Goal: Obtain resource: Obtain resource

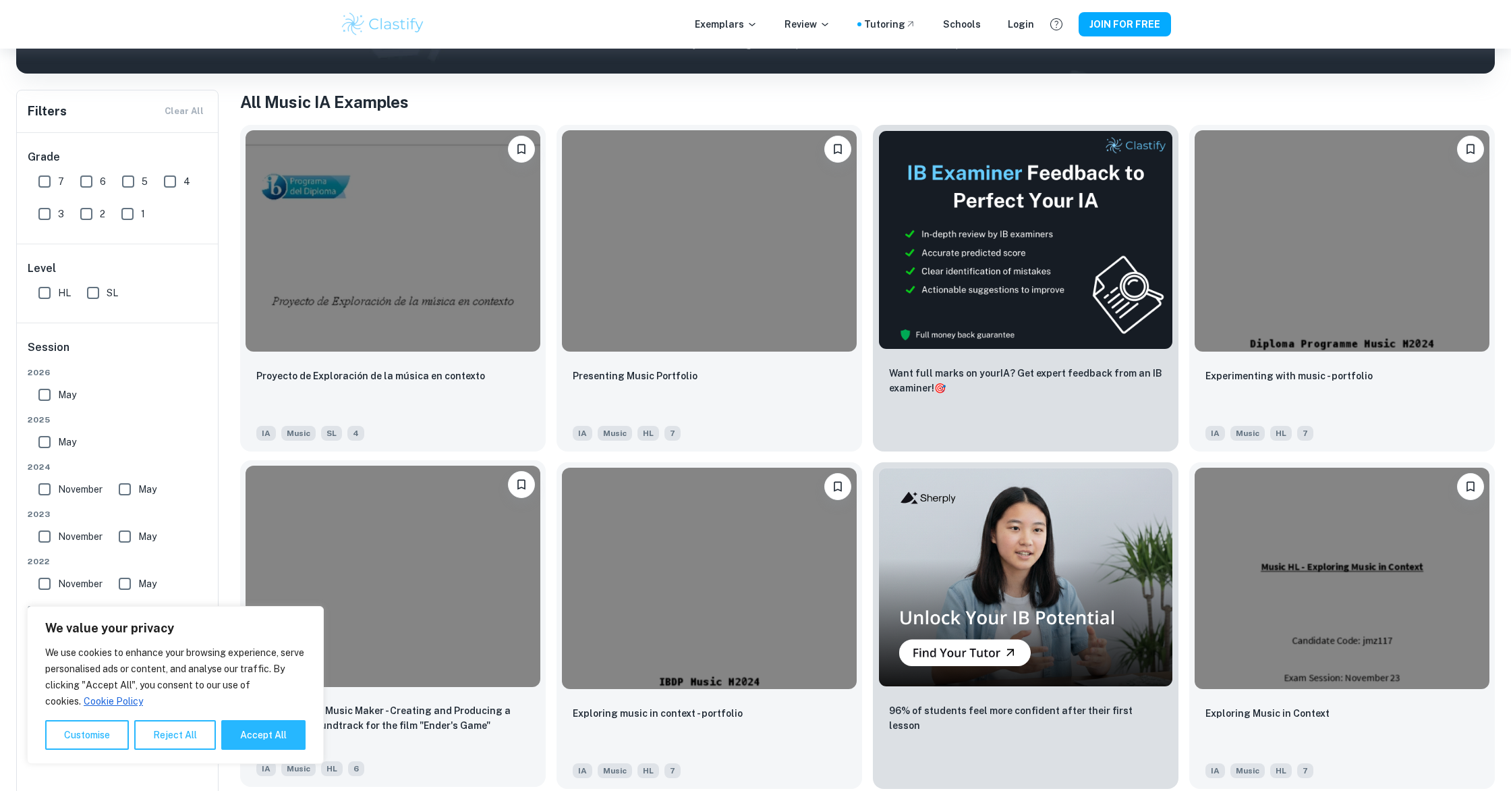
scroll to position [302, 0]
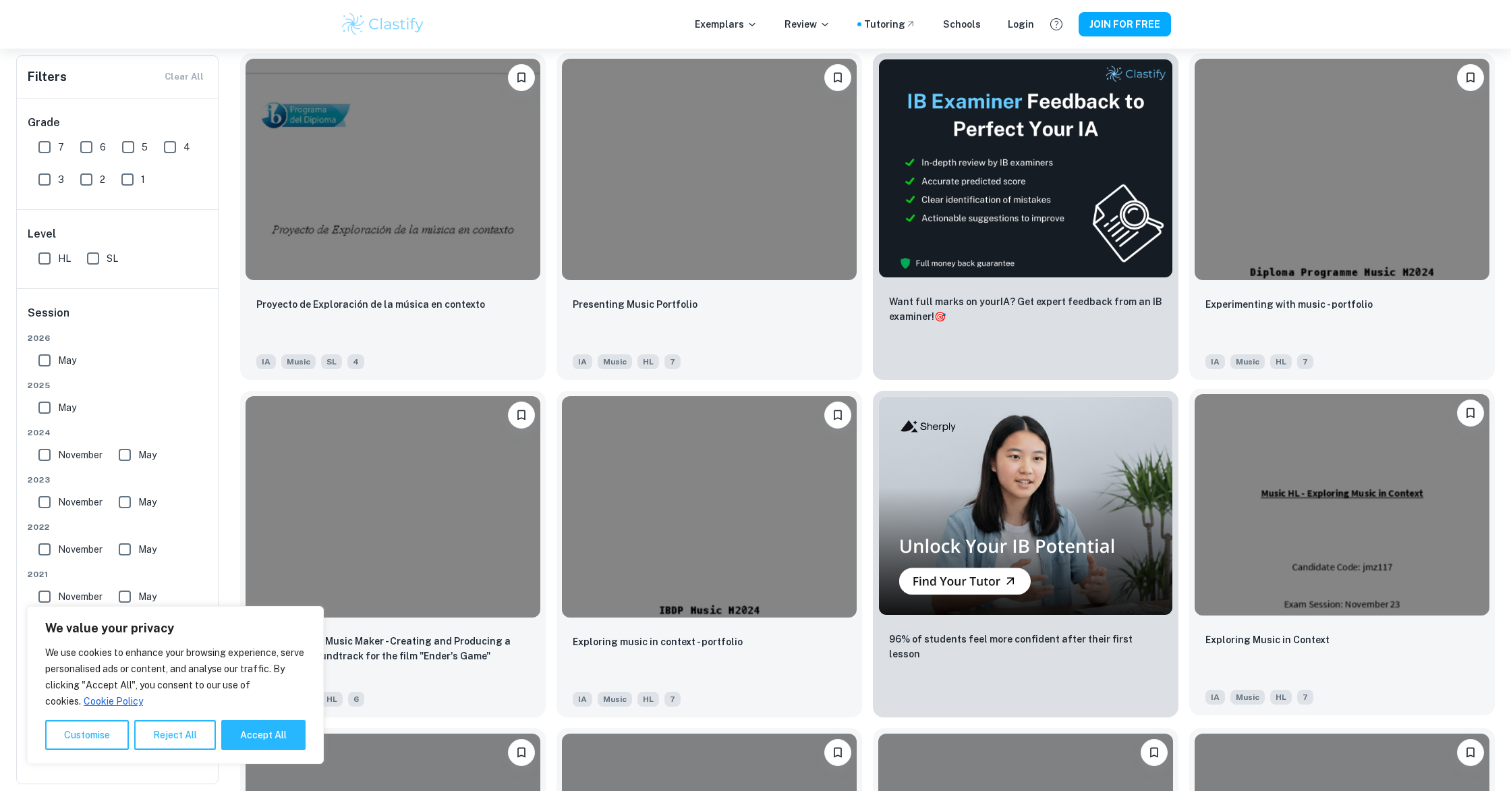
click at [1365, 538] on img at bounding box center [1342, 504] width 295 height 221
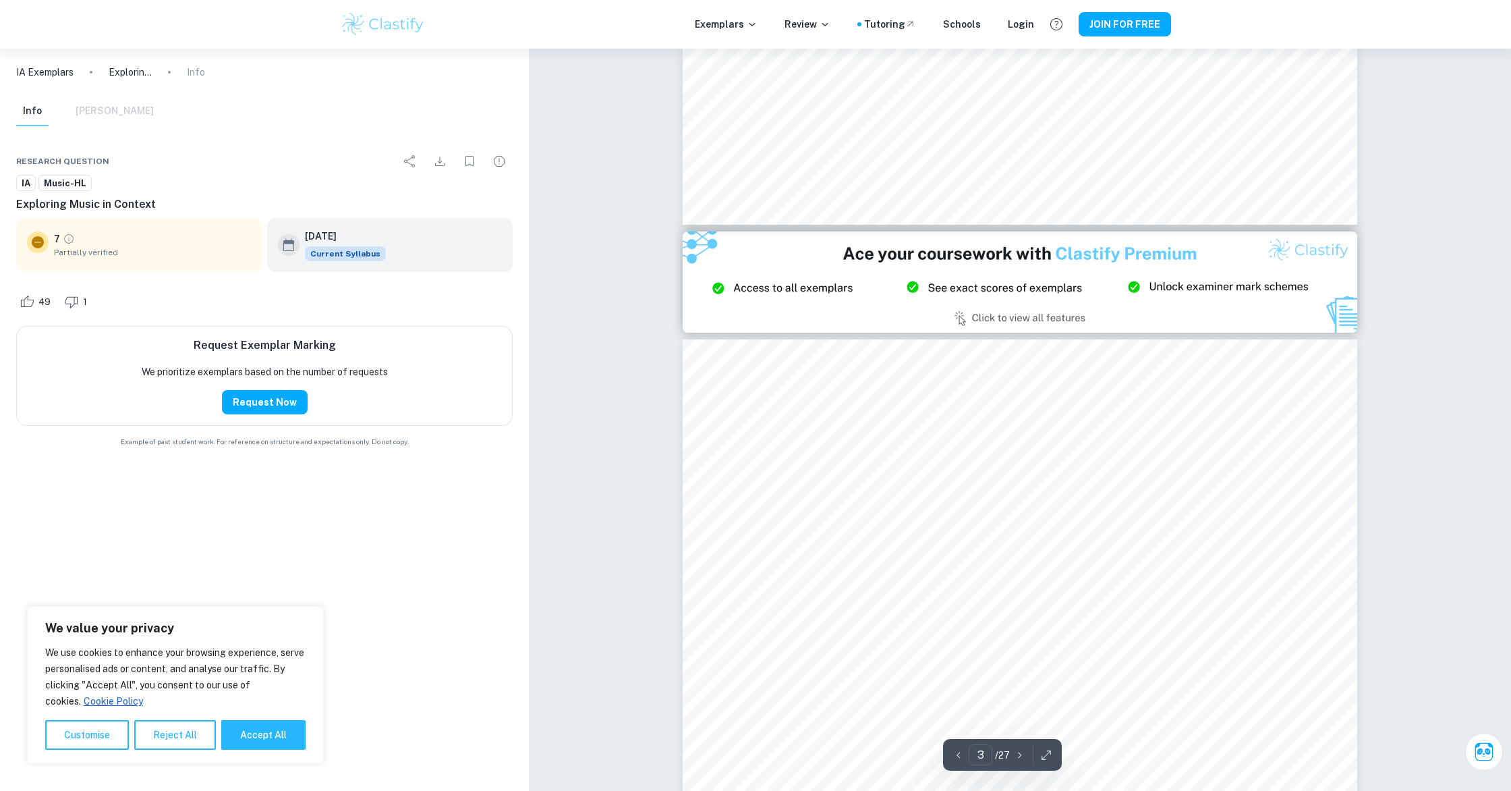
type input "2"
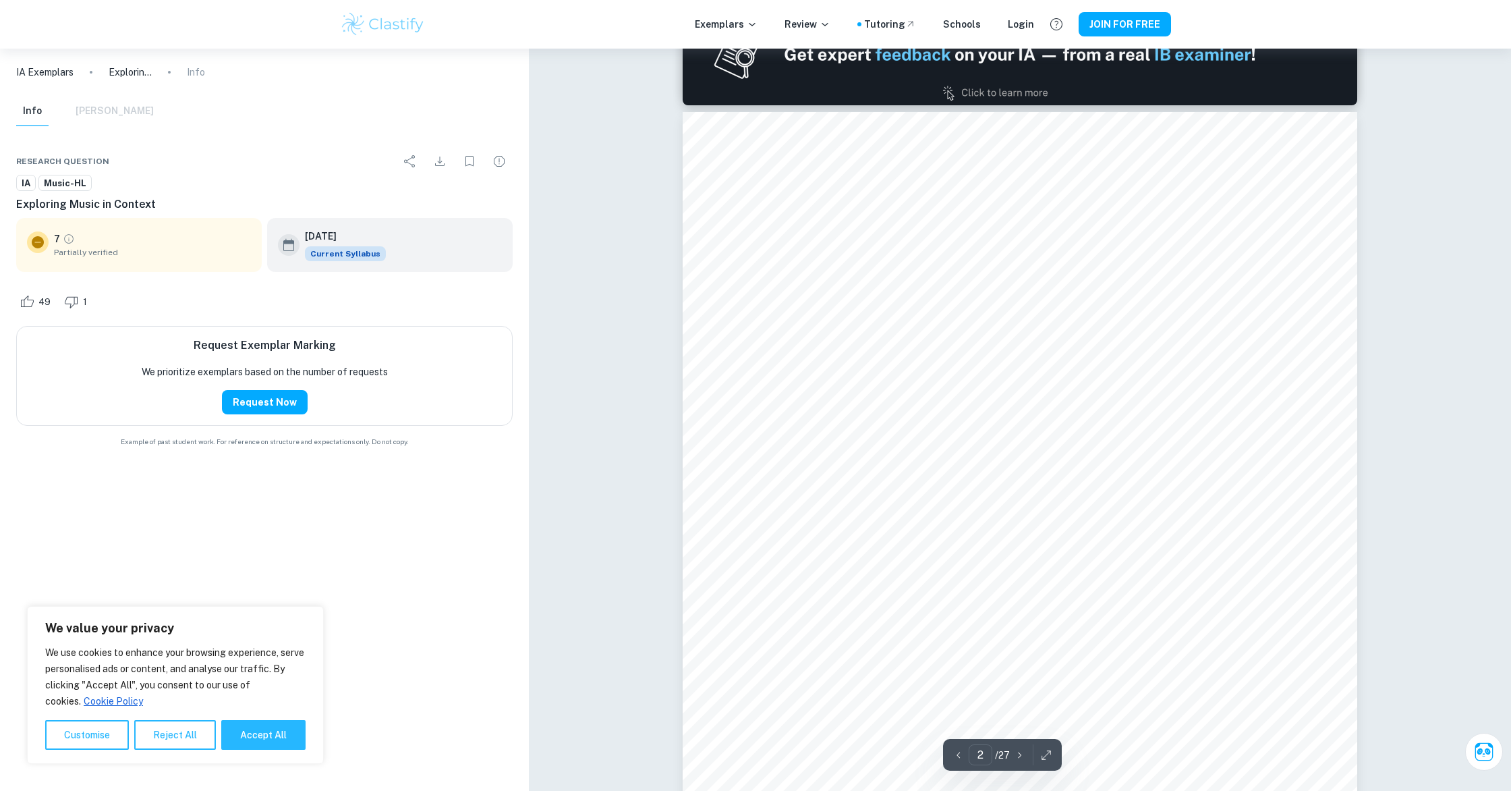
scroll to position [1020, 0]
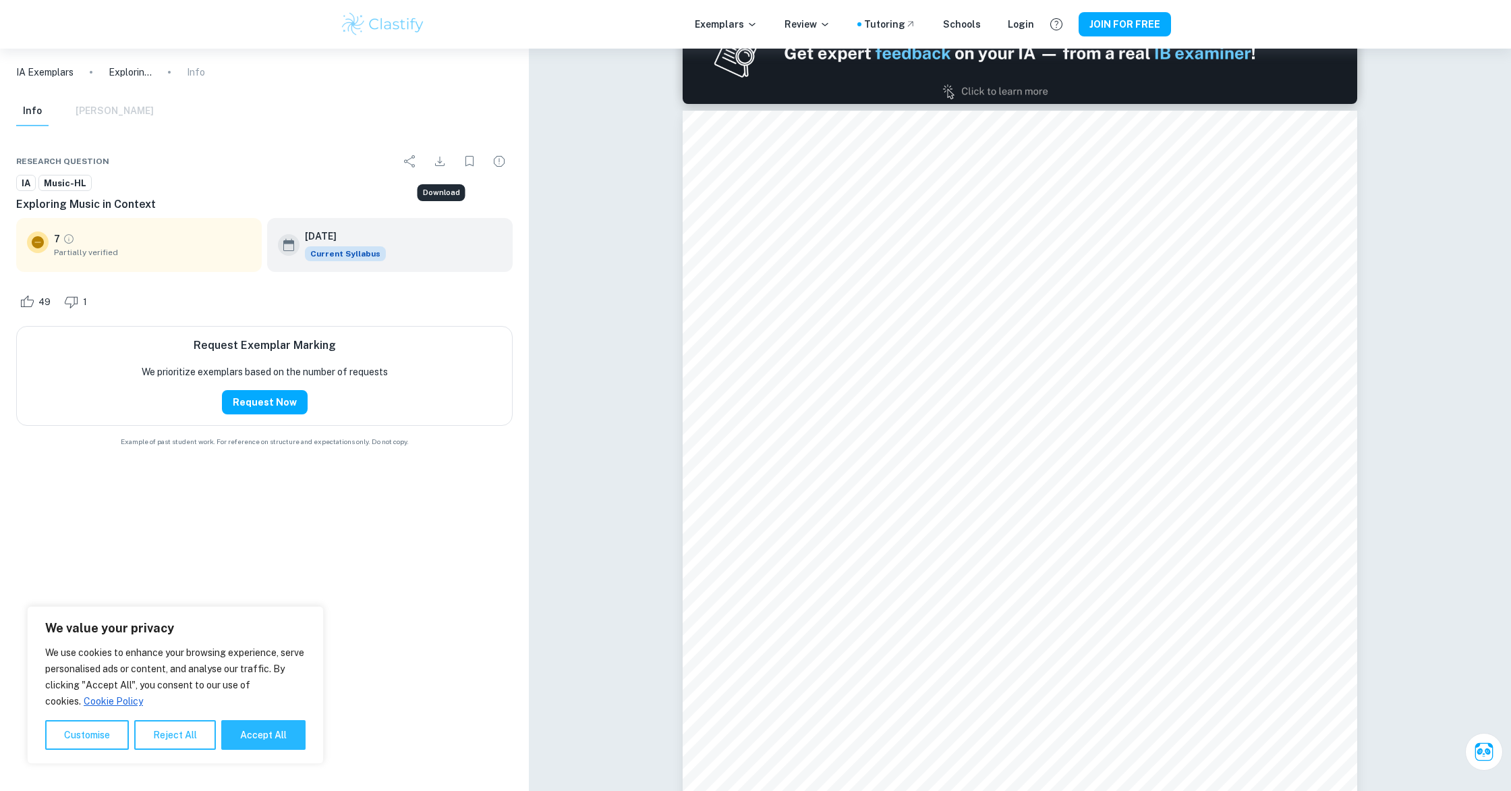
click at [435, 156] on icon "Download" at bounding box center [440, 161] width 16 height 16
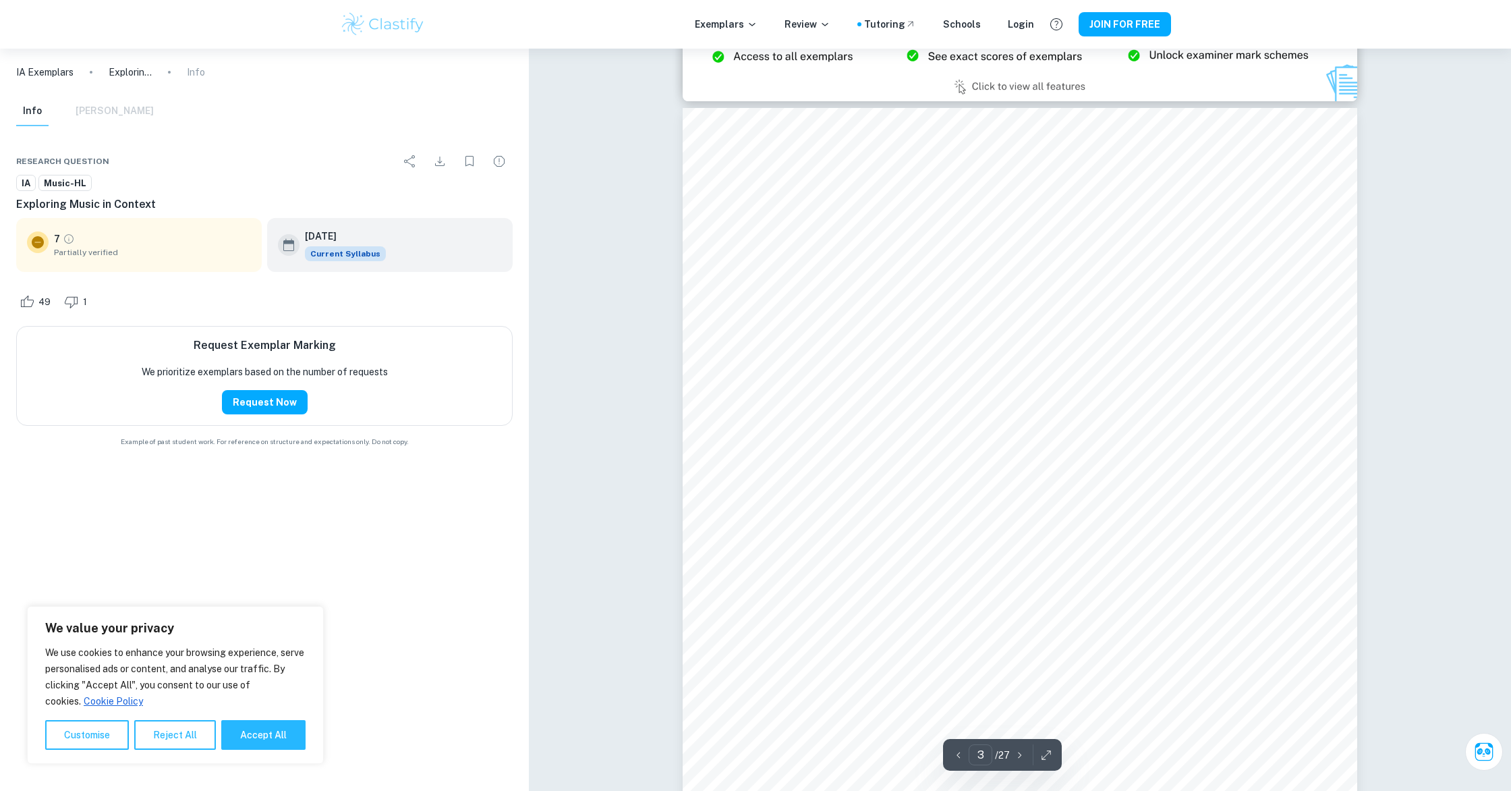
scroll to position [2094, 0]
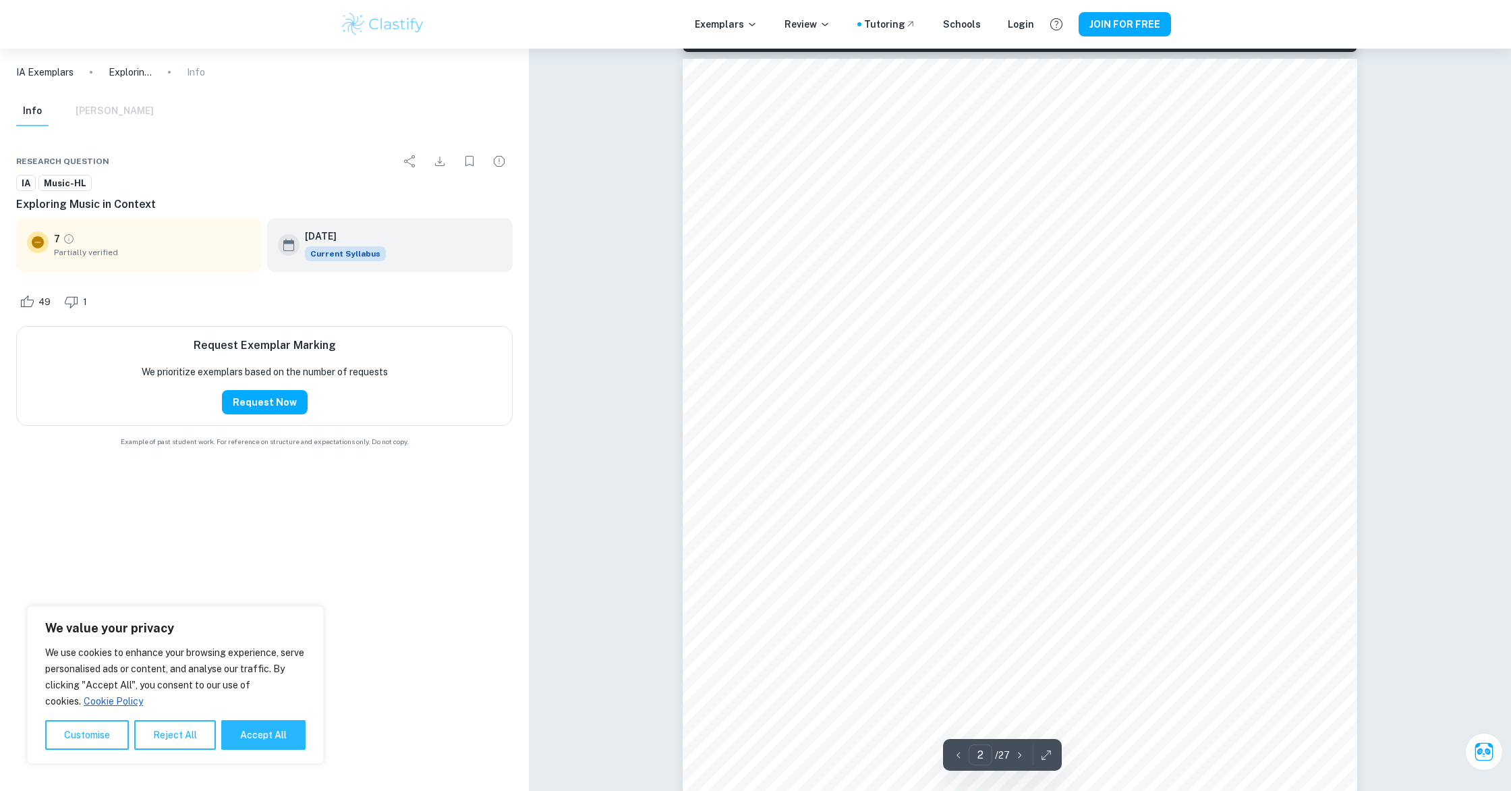
type input "1"
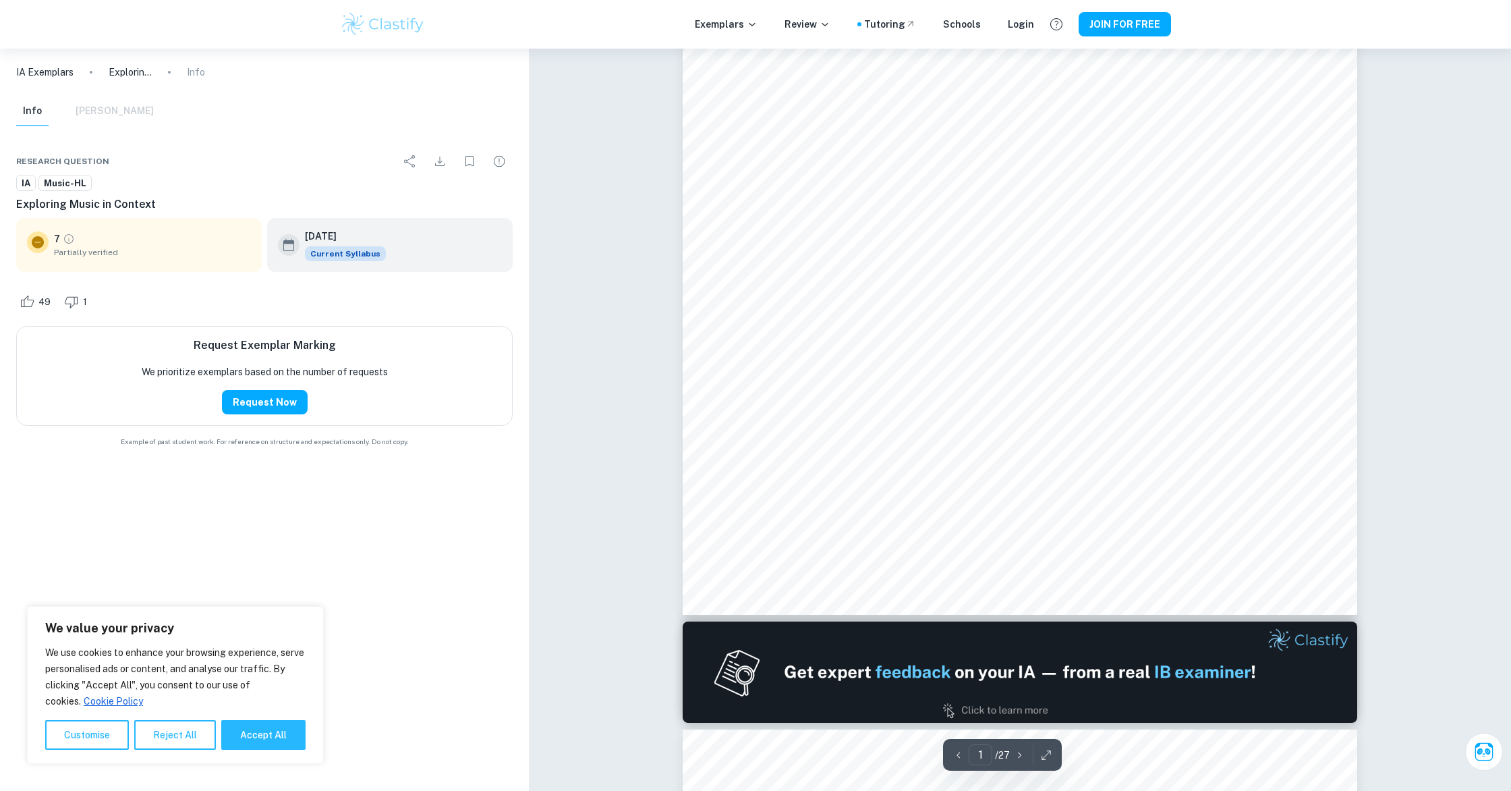
scroll to position [402, 0]
